Goal: Navigation & Orientation: Find specific page/section

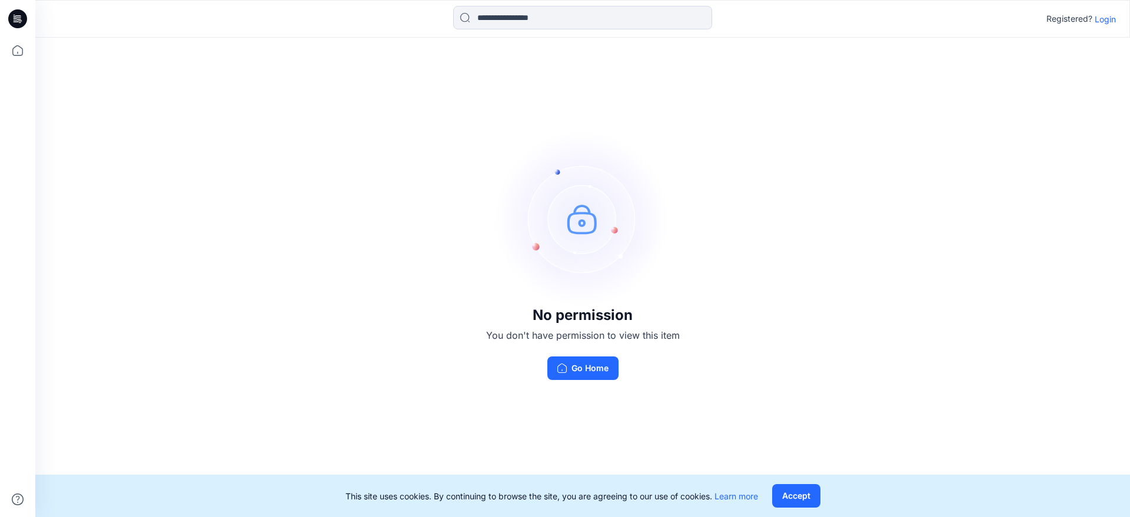
click at [1101, 18] on p "Login" at bounding box center [1104, 19] width 21 height 12
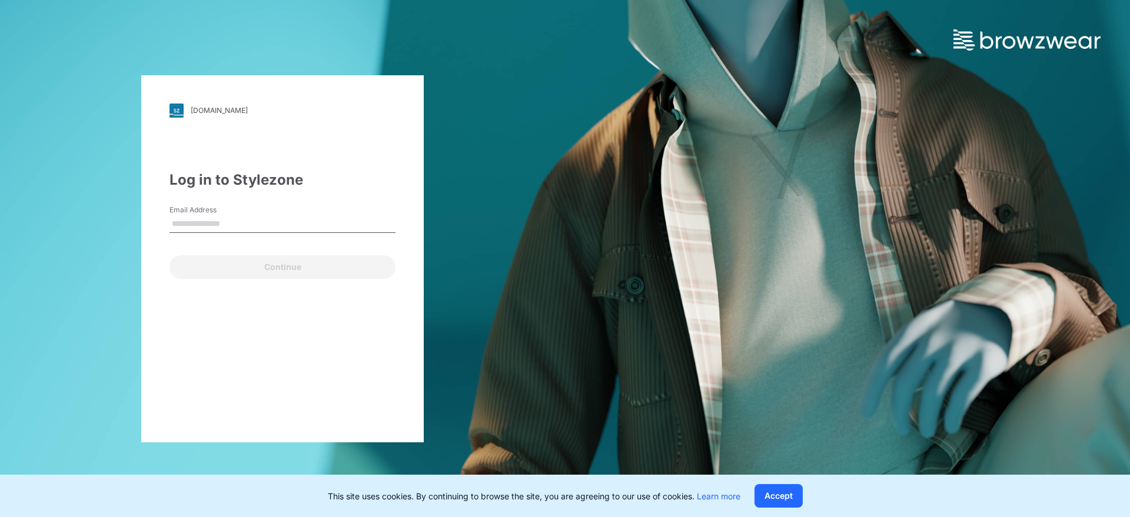
type input "**********"
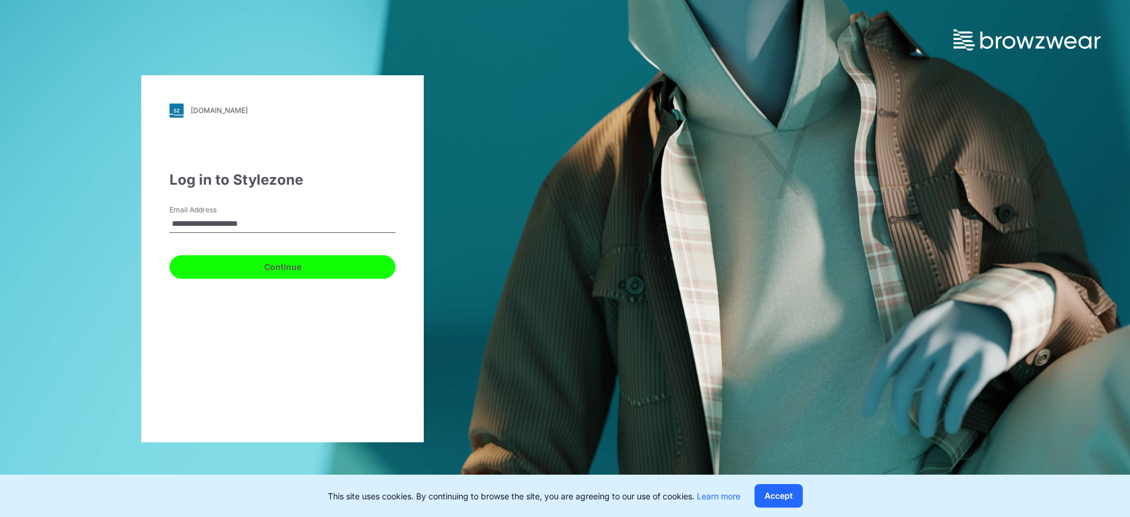
click at [267, 262] on button "Continue" at bounding box center [282, 267] width 226 height 24
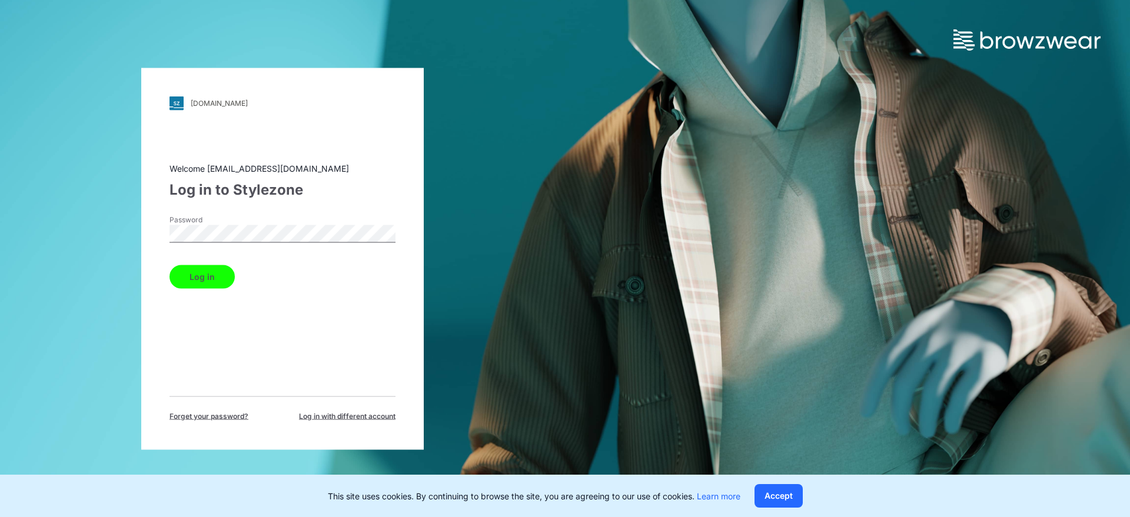
click at [219, 269] on button "Log in" at bounding box center [201, 277] width 65 height 24
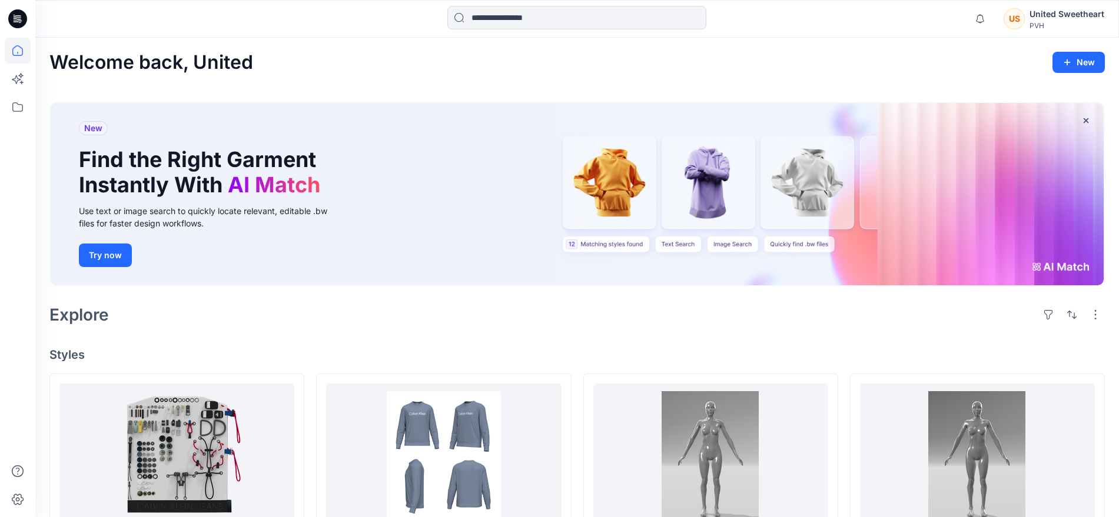
click at [22, 14] on icon at bounding box center [17, 18] width 19 height 19
click at [13, 51] on icon at bounding box center [17, 50] width 11 height 11
click at [16, 109] on icon at bounding box center [18, 107] width 26 height 26
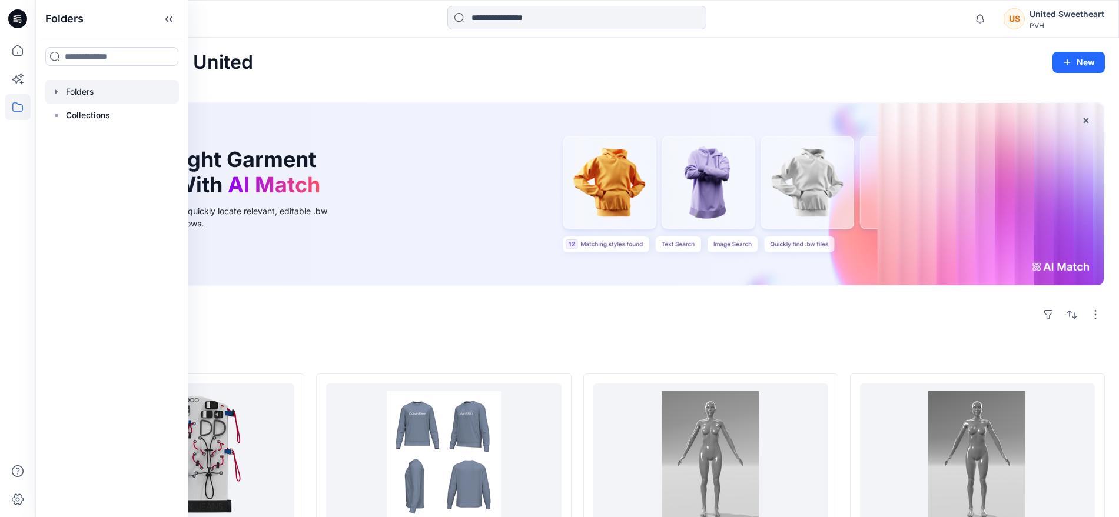
click at [84, 88] on div at bounding box center [112, 92] width 134 height 24
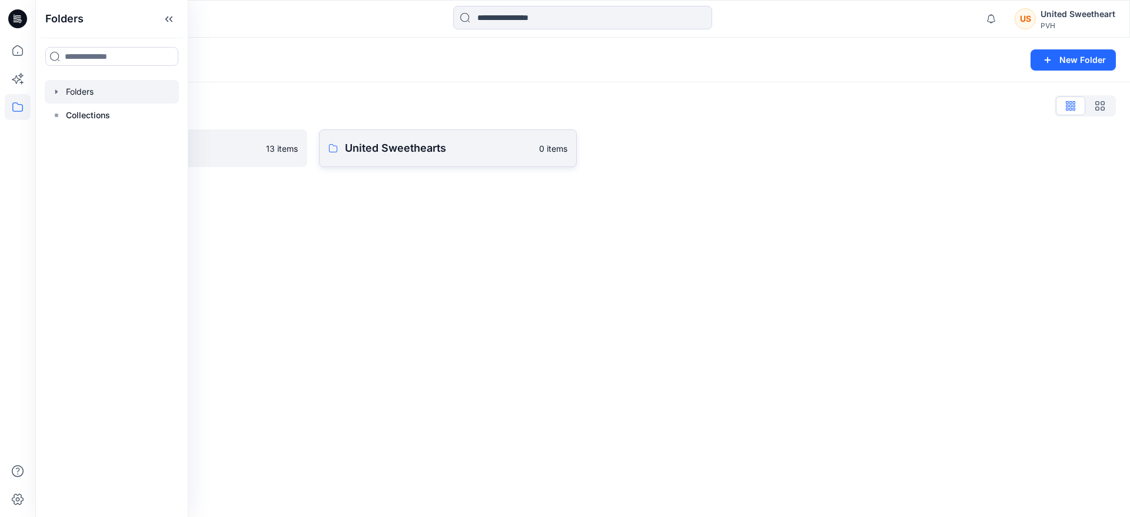
click at [400, 151] on p "United Sweethearts" at bounding box center [438, 148] width 187 height 16
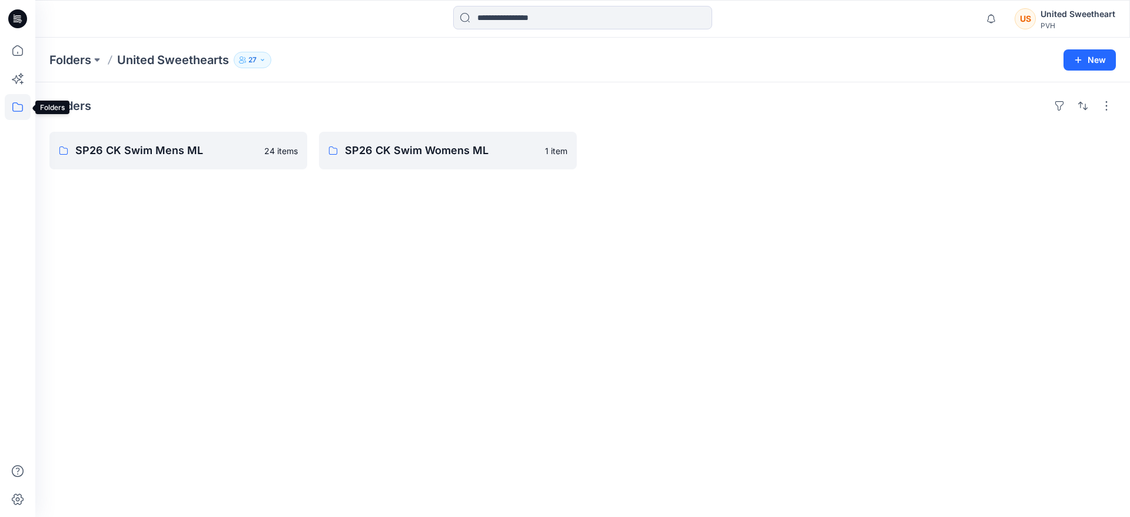
click at [18, 110] on icon at bounding box center [18, 107] width 26 height 26
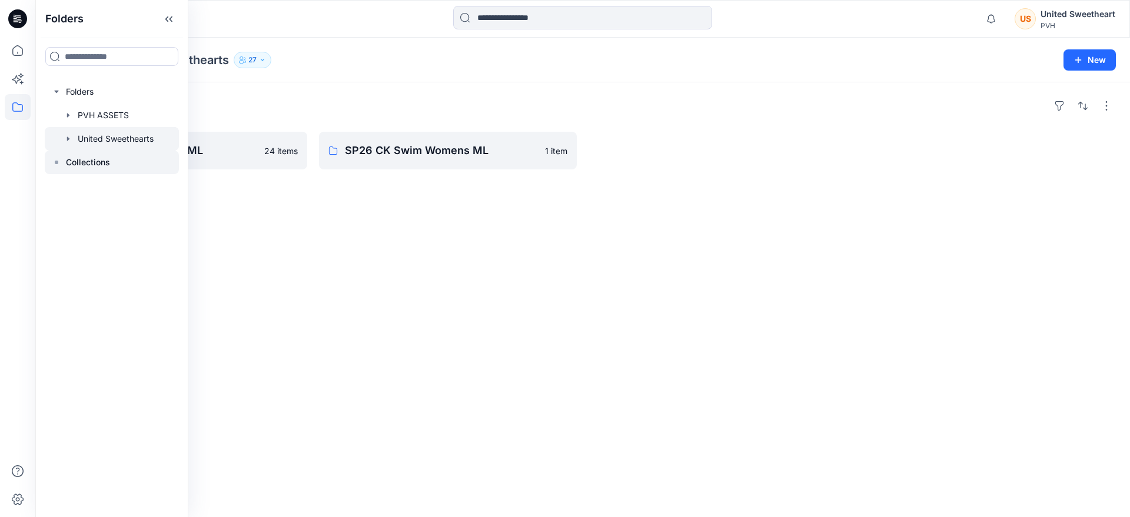
click at [84, 164] on p "Collections" at bounding box center [88, 162] width 44 height 14
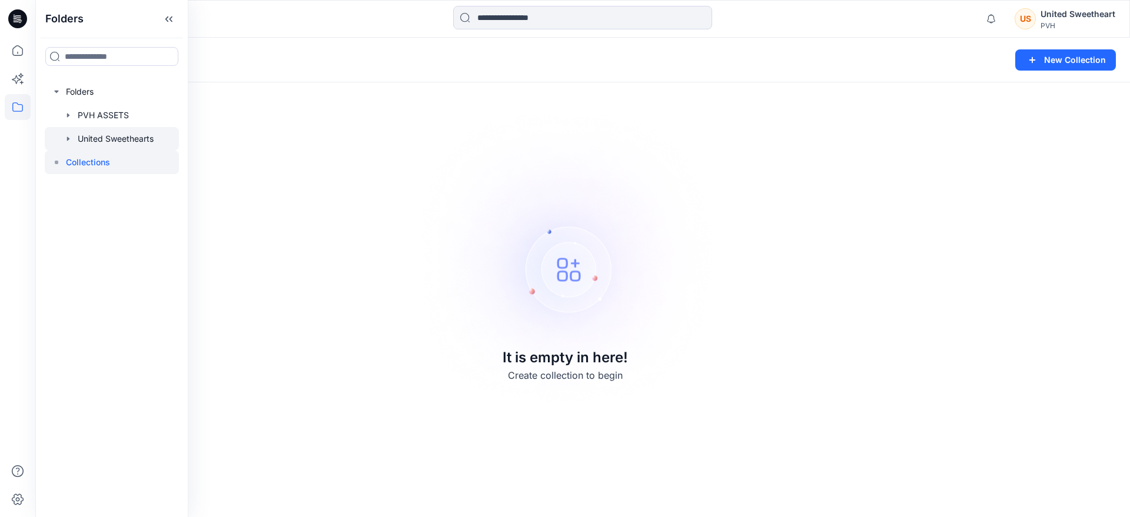
click at [109, 142] on div at bounding box center [112, 139] width 134 height 24
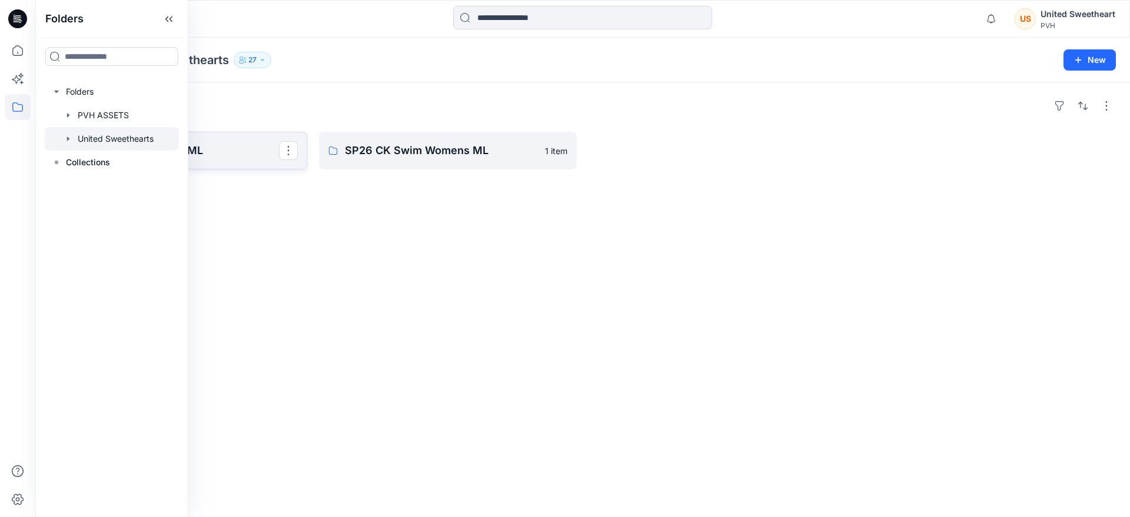
click at [228, 152] on p "SP26 CK Swim Mens ML" at bounding box center [177, 150] width 204 height 16
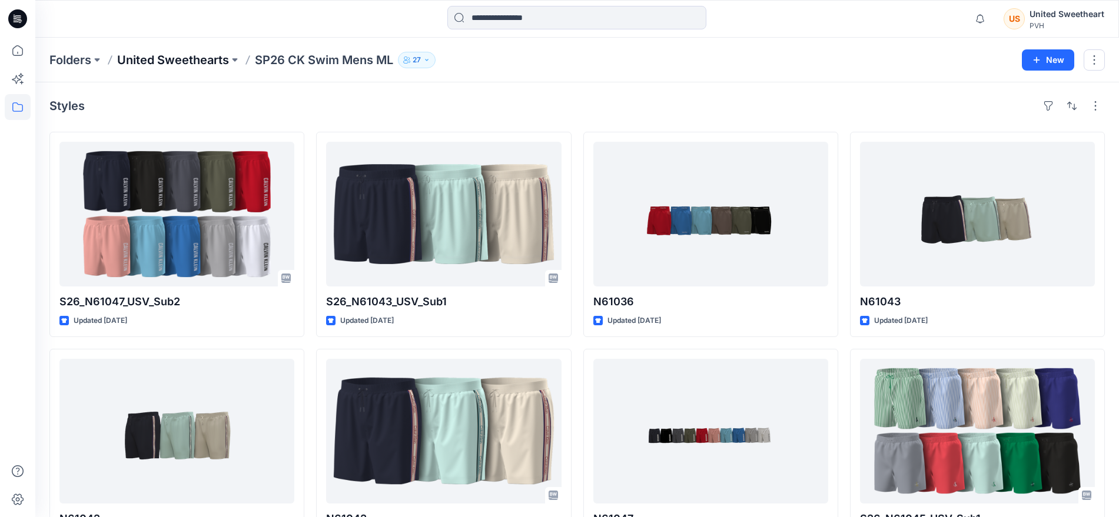
click at [165, 60] on p "United Sweethearts" at bounding box center [173, 60] width 112 height 16
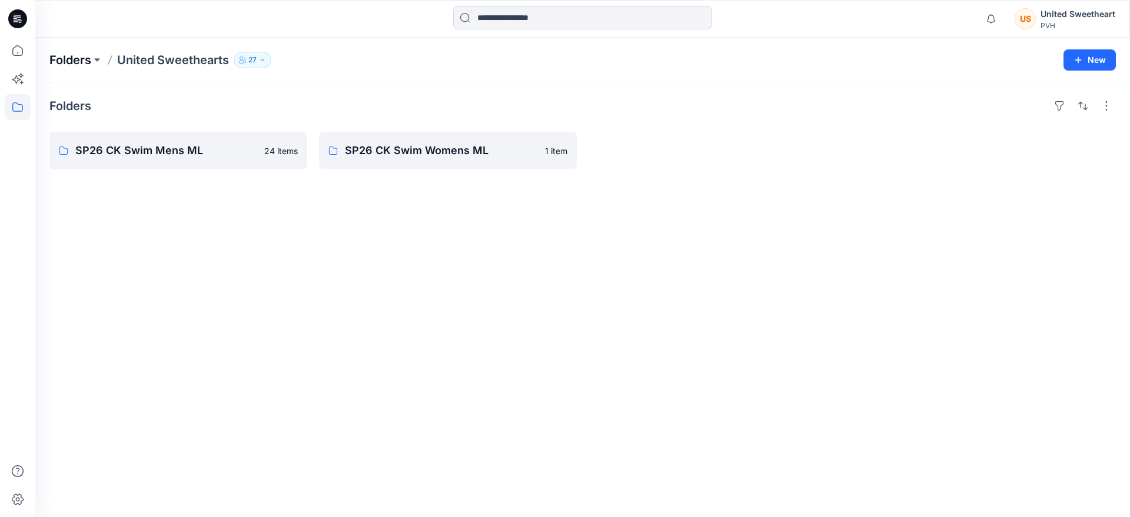
click at [79, 60] on p "Folders" at bounding box center [70, 60] width 42 height 16
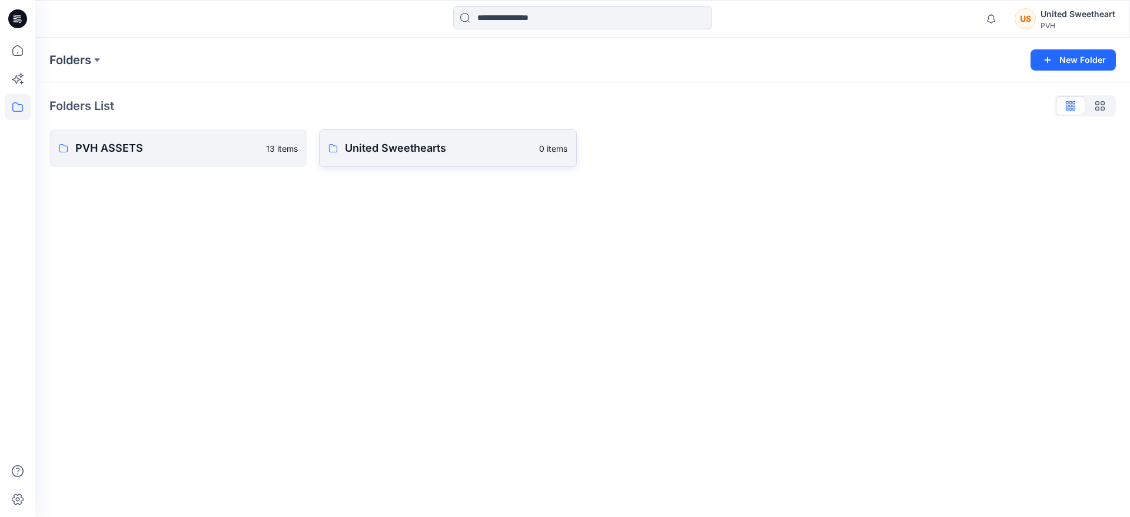
click at [377, 151] on p "United Sweethearts" at bounding box center [438, 148] width 187 height 16
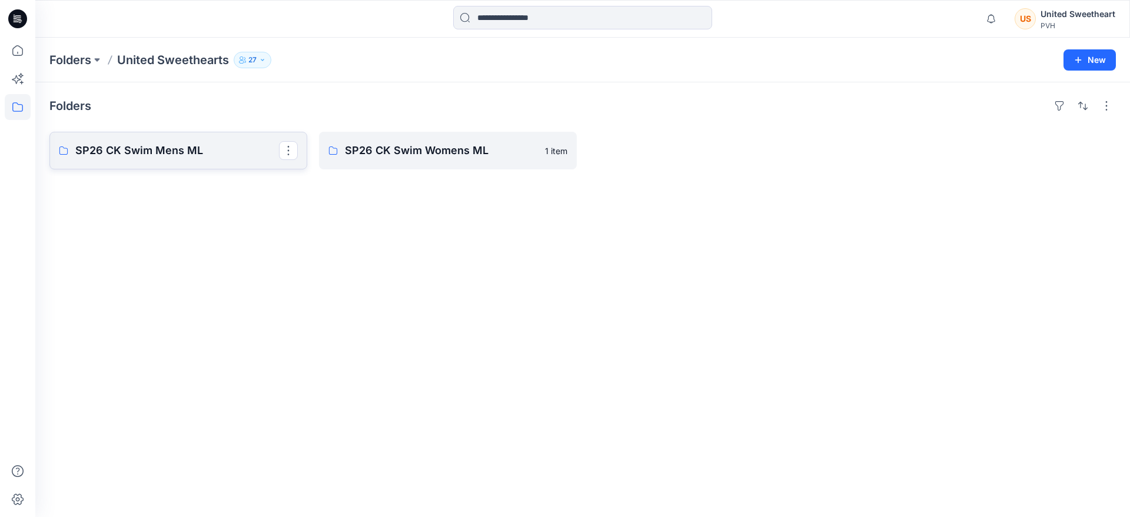
click at [170, 152] on p "SP26 CK Swim Mens ML" at bounding box center [177, 150] width 204 height 16
